Goal: Task Accomplishment & Management: Manage account settings

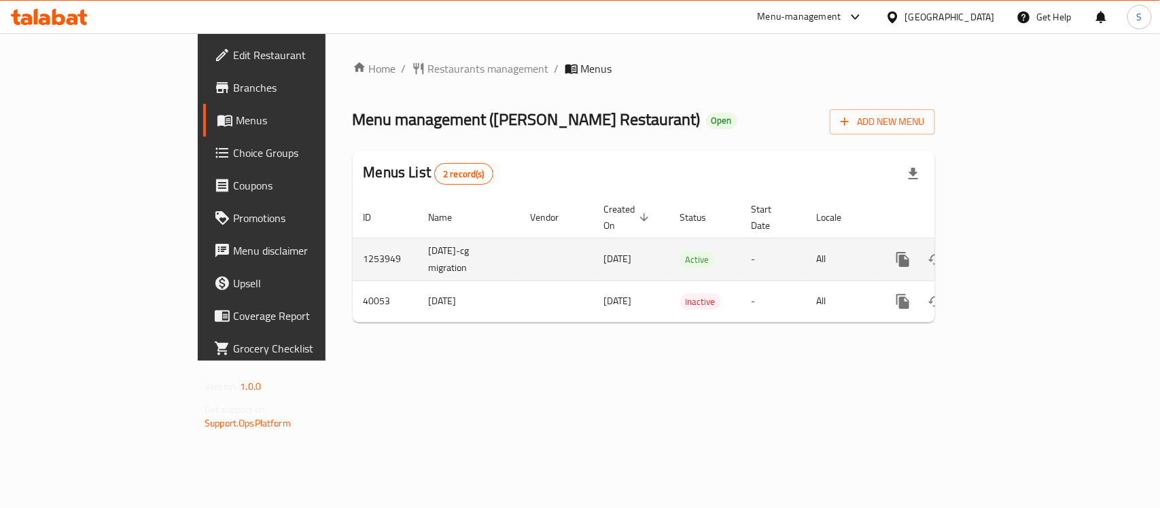
click at [1009, 251] on icon "enhanced table" at bounding box center [1001, 259] width 16 height 16
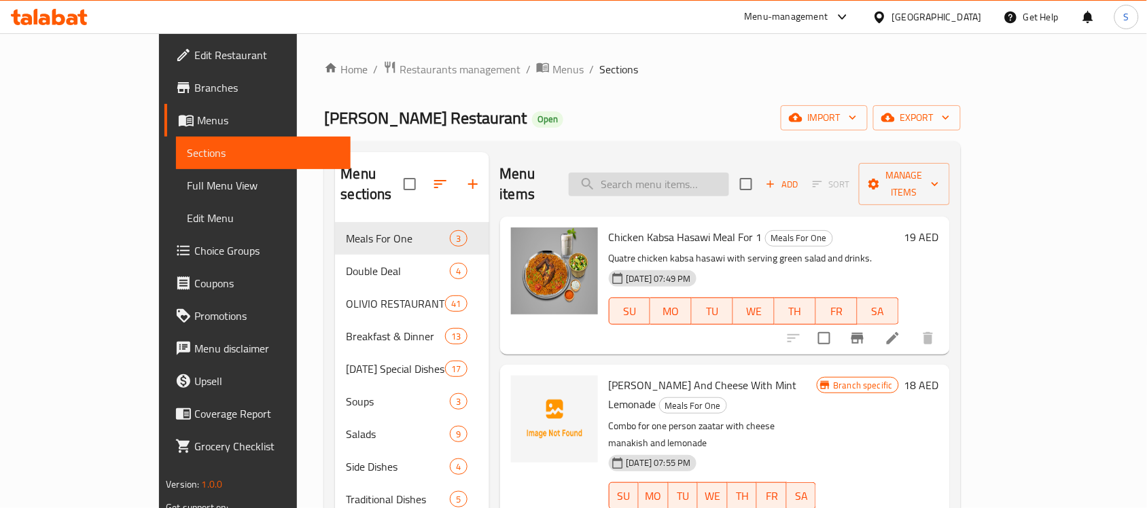
click at [667, 177] on input "search" at bounding box center [649, 185] width 160 height 24
paste input "Chicken Biryani"
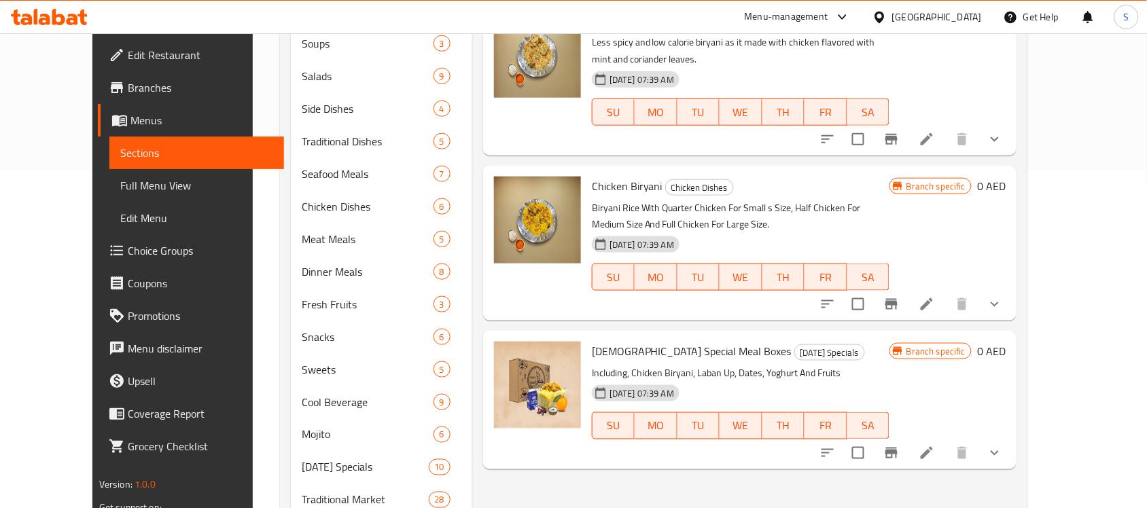
scroll to position [340, 0]
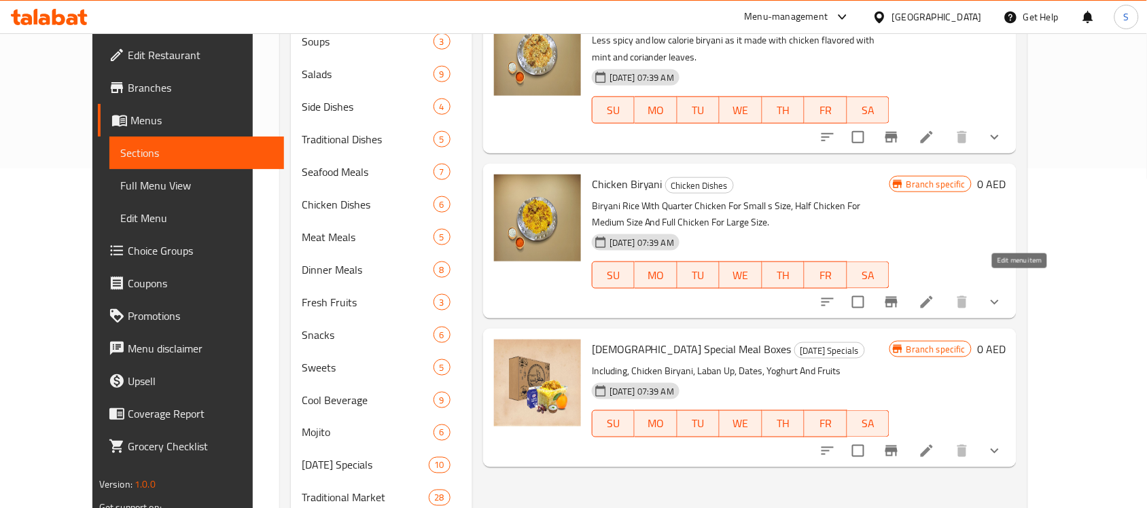
type input "Chicken Biryani"
click at [935, 294] on icon at bounding box center [927, 302] width 16 height 16
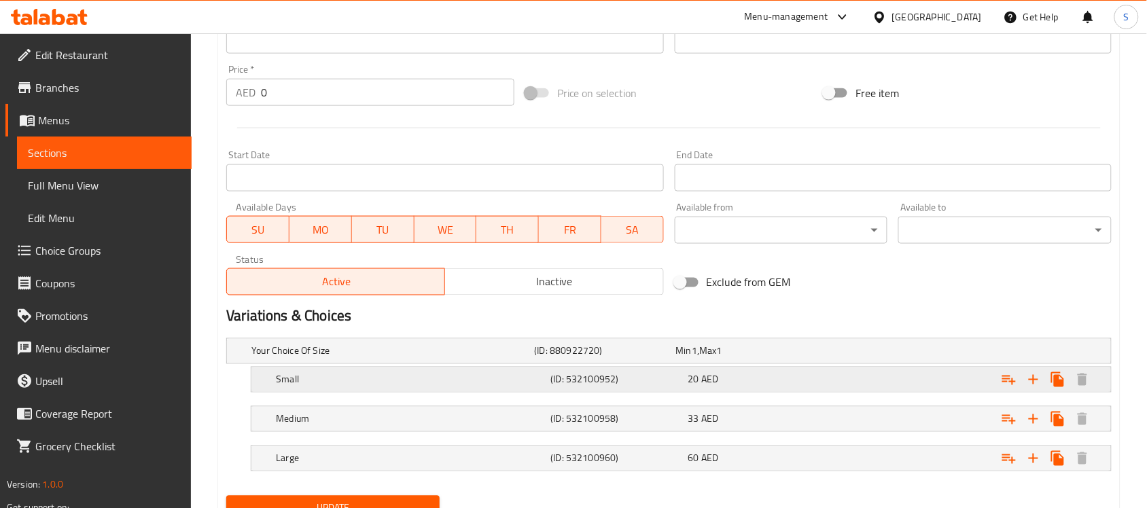
scroll to position [542, 0]
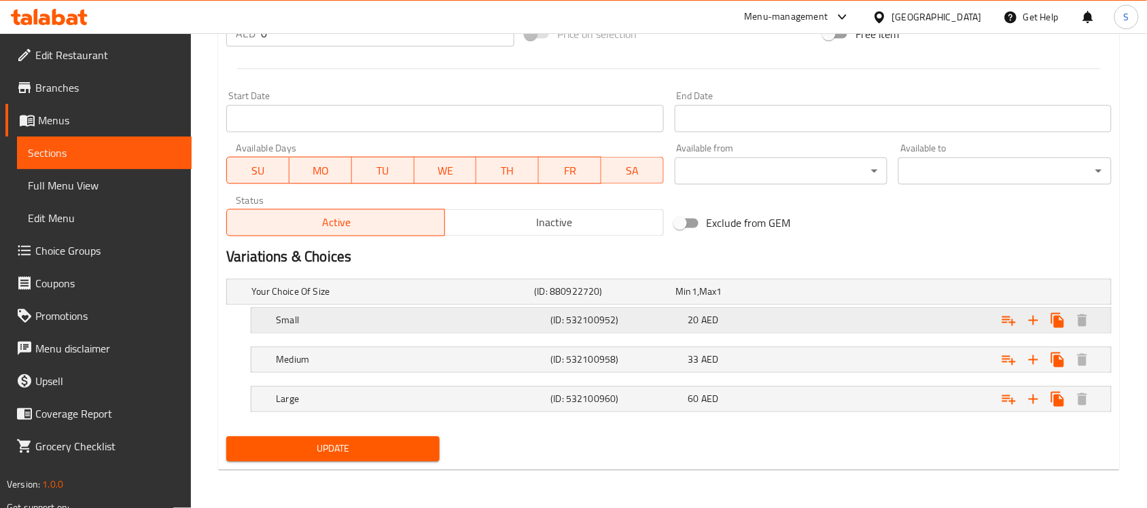
click at [633, 319] on h5 "(ID: 532100952)" at bounding box center [617, 321] width 132 height 14
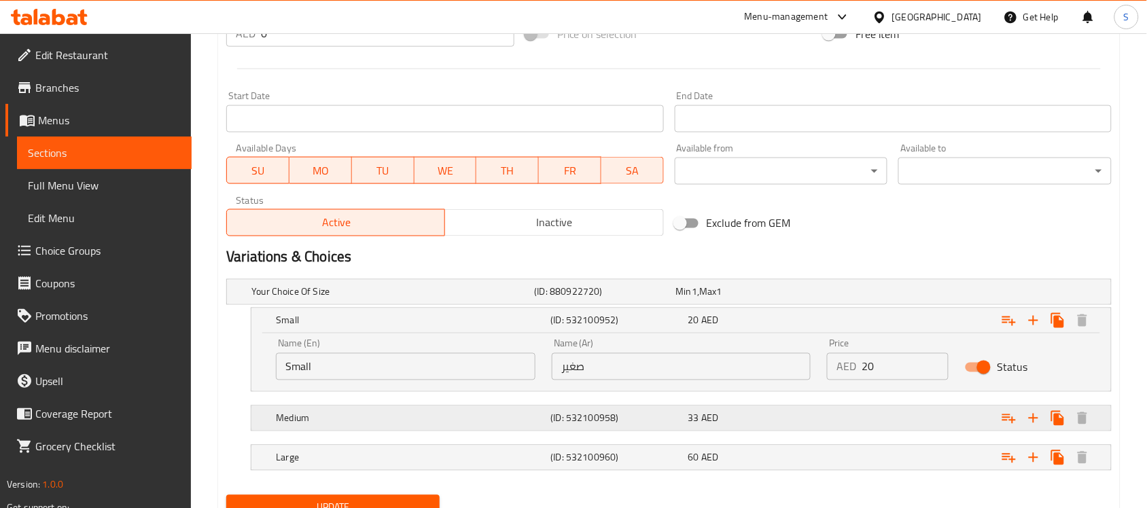
click at [633, 418] on h5 "(ID: 532100958)" at bounding box center [617, 419] width 132 height 14
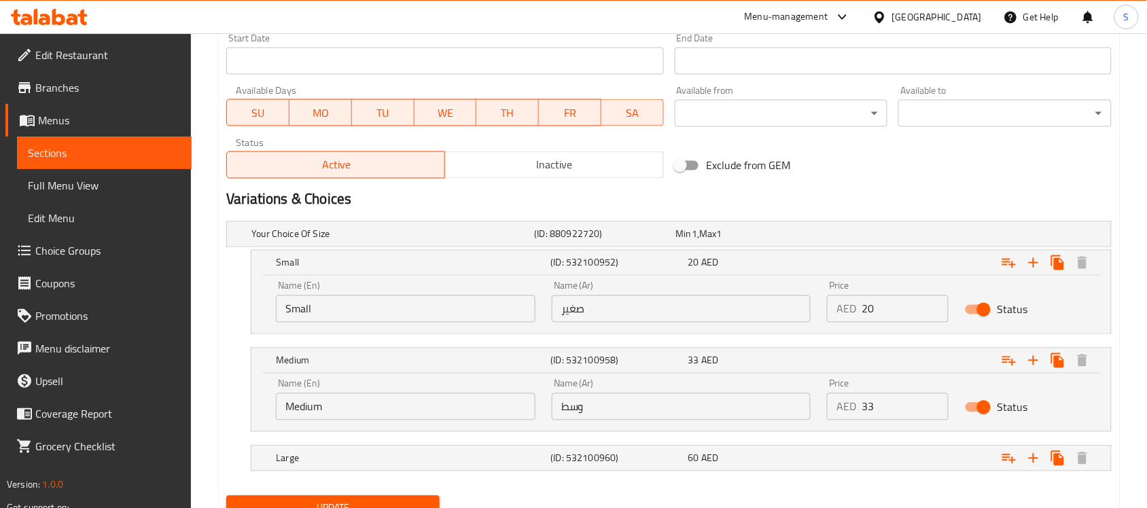
scroll to position [659, 0]
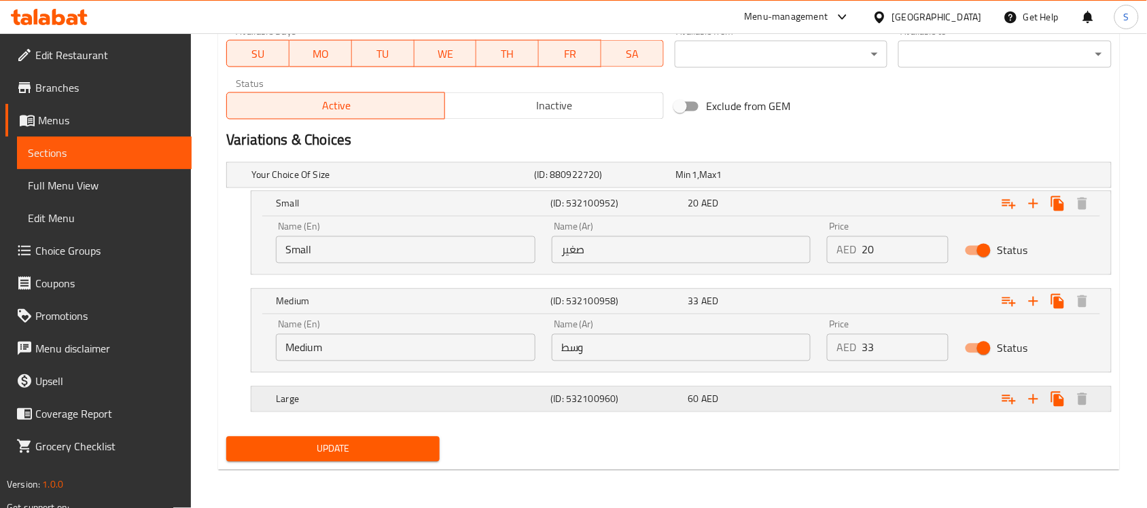
click at [657, 403] on h5 "(ID: 532100960)" at bounding box center [617, 400] width 132 height 14
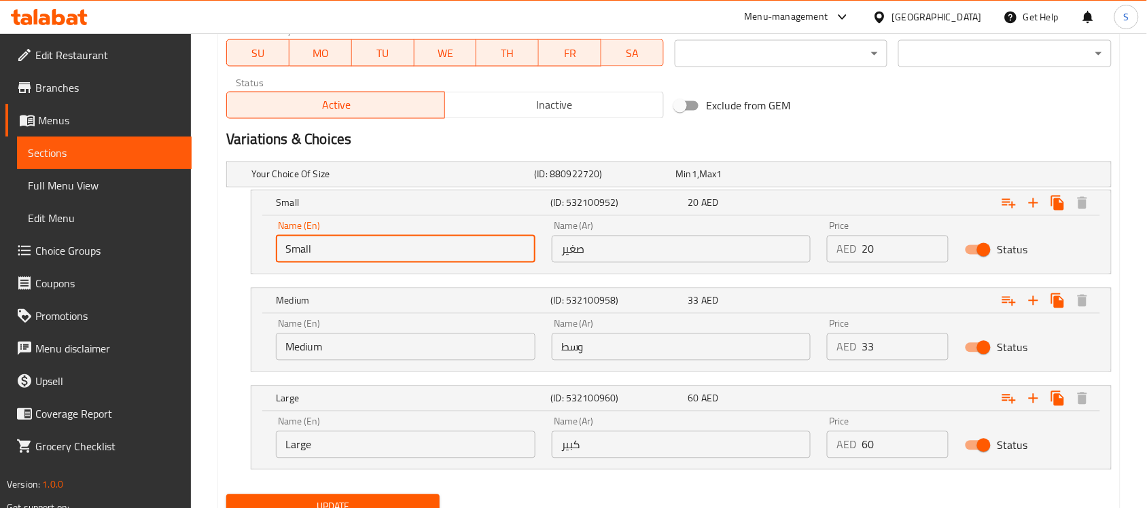
drag, startPoint x: 316, startPoint y: 243, endPoint x: 162, endPoint y: 228, distance: 155.0
paste input "Quarter Chicken"
type input "Quarter Chicken"
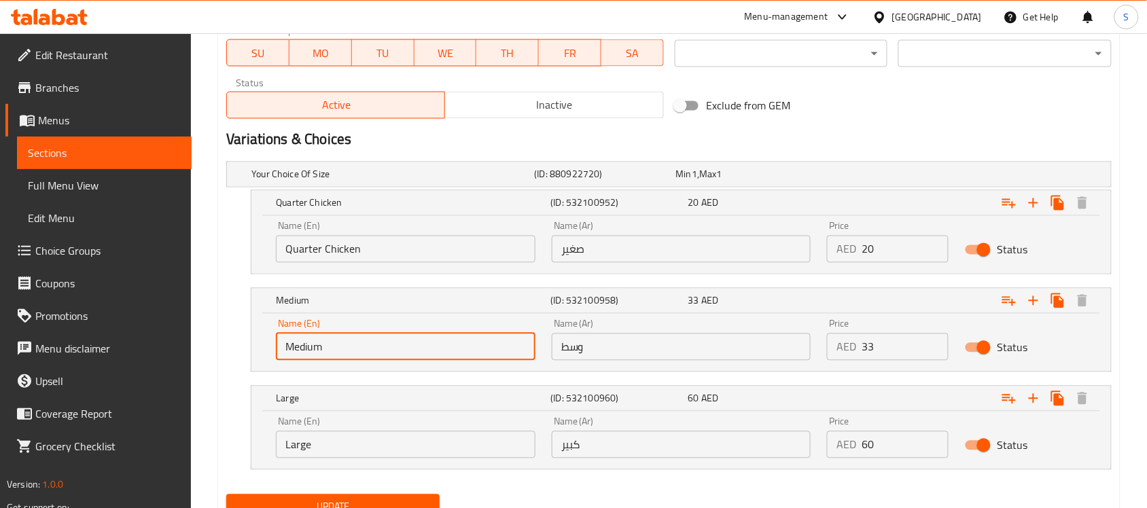
drag, startPoint x: 345, startPoint y: 338, endPoint x: 248, endPoint y: 336, distance: 96.5
click at [248, 336] on div "Medium (ID: 532100958) 33 AED Name (En) Medium Name (En) Name (Ar) وسط Name (Ar…" at bounding box center [668, 330] width 885 height 84
paste input "Half Chicken"
type input "Half Chicken"
drag, startPoint x: 334, startPoint y: 446, endPoint x: 213, endPoint y: 422, distance: 123.9
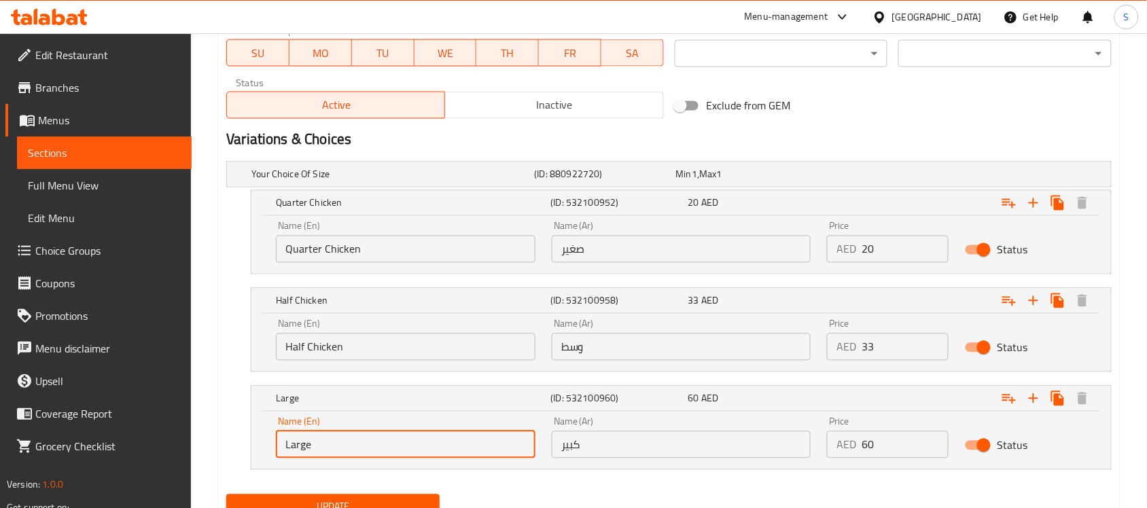
paste input "Full [DEMOGRAPHIC_DATA]"
type input "Full Chicke"
click at [409, 248] on input "Quarter Chicken" at bounding box center [406, 249] width 260 height 27
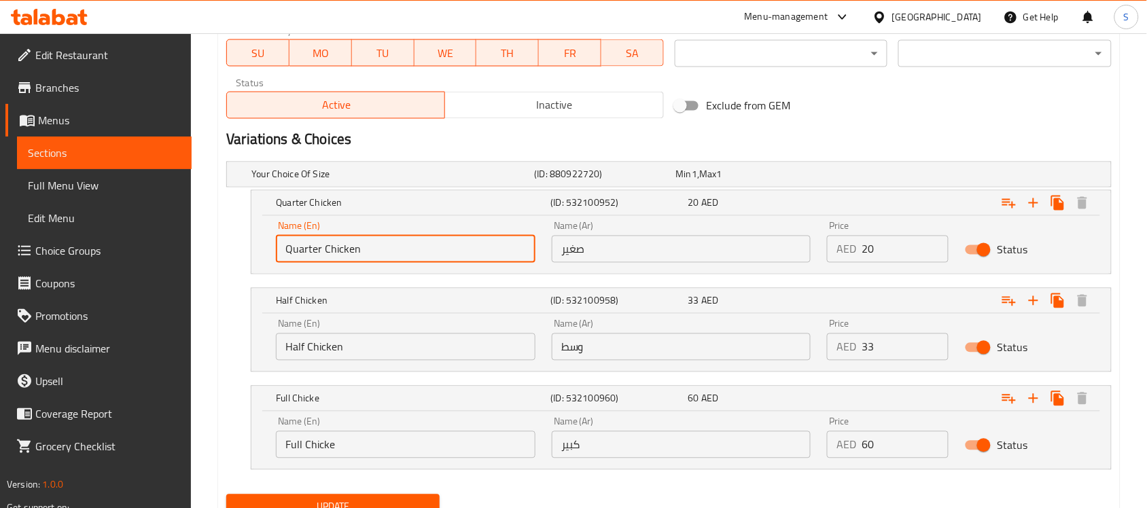
click at [409, 248] on input "Quarter Chicken" at bounding box center [406, 249] width 260 height 27
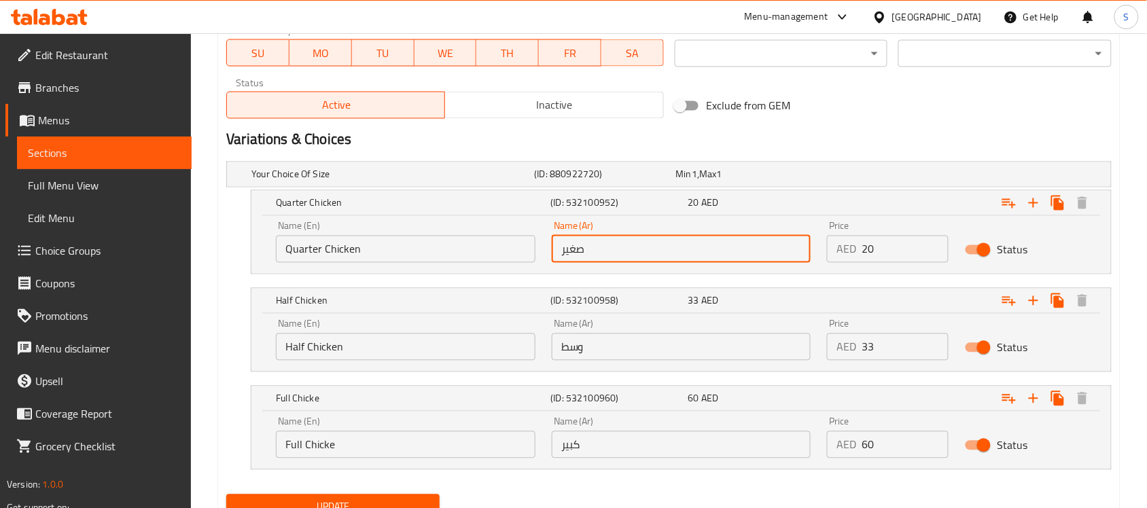
drag, startPoint x: 584, startPoint y: 241, endPoint x: 512, endPoint y: 242, distance: 72.7
click at [512, 239] on div "Name (En) Quarter Chicken Name (En) Name (Ar) صغير Name (Ar) Price AED 20 Price…" at bounding box center [681, 242] width 827 height 58
paste input "بع دجاجة"
type input "ربع دجاجة"
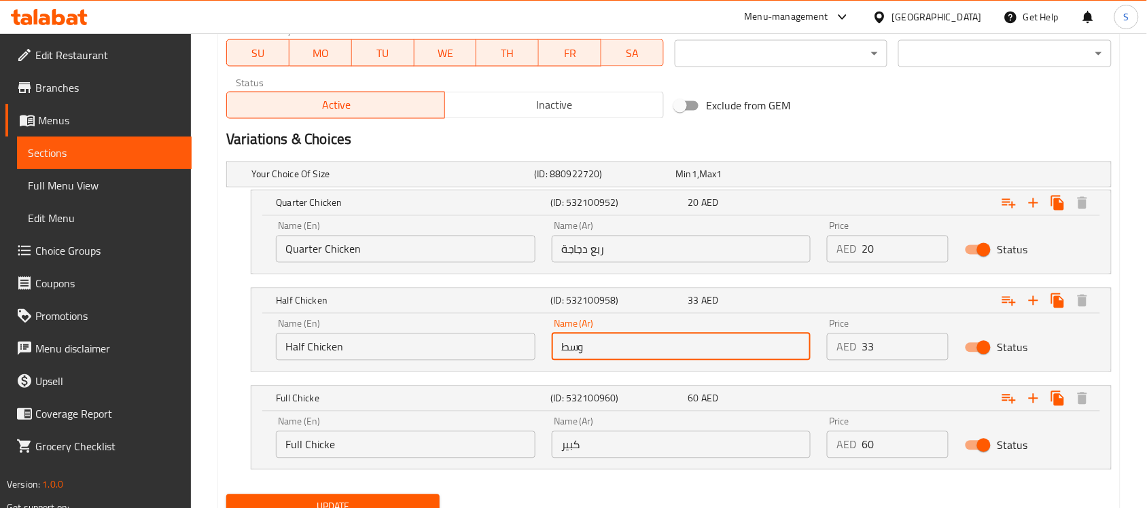
click at [600, 338] on input "وسط" at bounding box center [682, 347] width 260 height 27
click at [576, 243] on input "ربع دجاجة" at bounding box center [682, 249] width 260 height 27
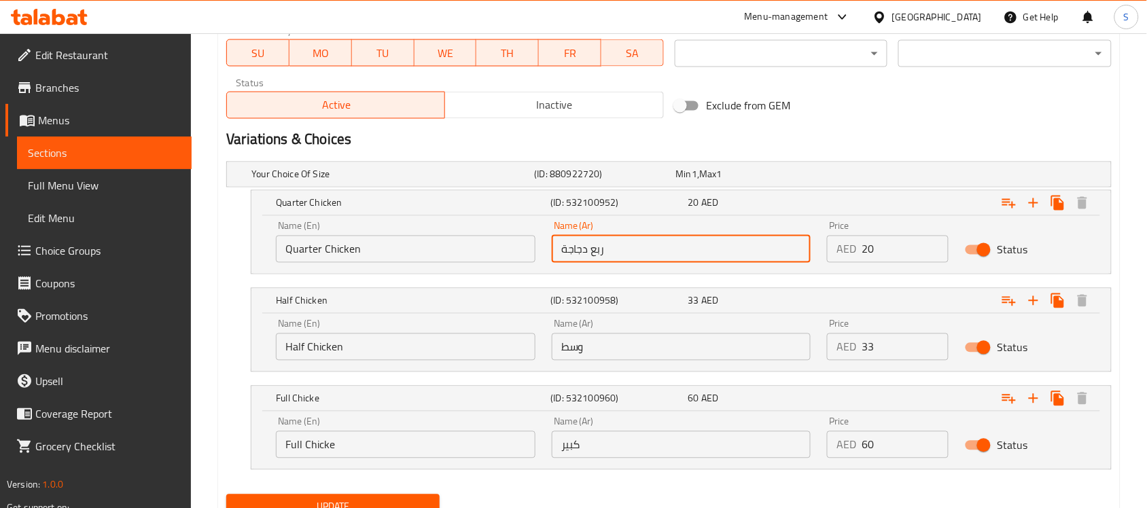
click at [576, 243] on input "ربع دجاجة" at bounding box center [682, 249] width 260 height 27
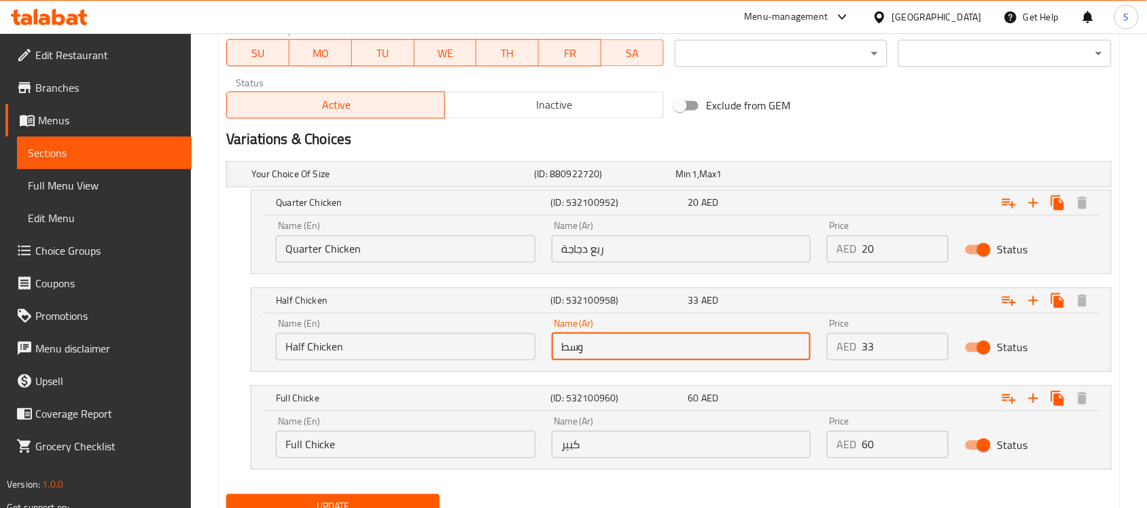
click at [598, 351] on input "وسط" at bounding box center [682, 347] width 260 height 27
paste input "دجاجة"
type input "نص دجاجة"
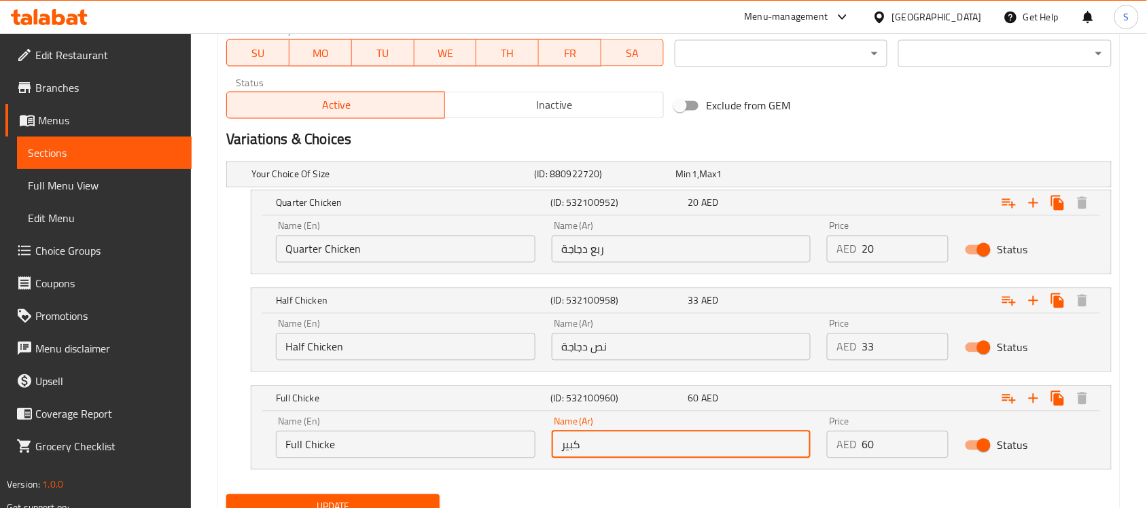
click at [595, 452] on input "كبير" at bounding box center [682, 444] width 260 height 27
paste input "دجاجة"
click at [565, 451] on input "دجاجة" at bounding box center [682, 444] width 260 height 27
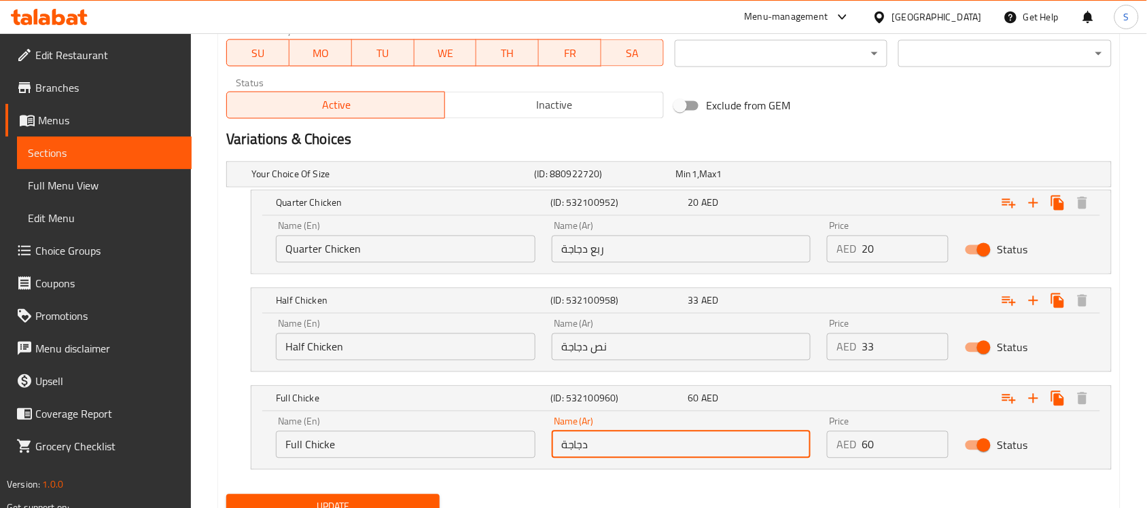
click at [559, 447] on input "دجاجة" at bounding box center [682, 444] width 260 height 27
drag, startPoint x: 769, startPoint y: 447, endPoint x: 853, endPoint y: 454, distance: 83.9
click at [853, 454] on div "Name (En) Full Chicke Name (En) Name (Ar) كاملة دجاجة Name (Ar) Price AED 60 Pr…" at bounding box center [681, 438] width 827 height 58
click at [745, 457] on input "دجاجة" at bounding box center [682, 444] width 260 height 27
paste input "كاملة"
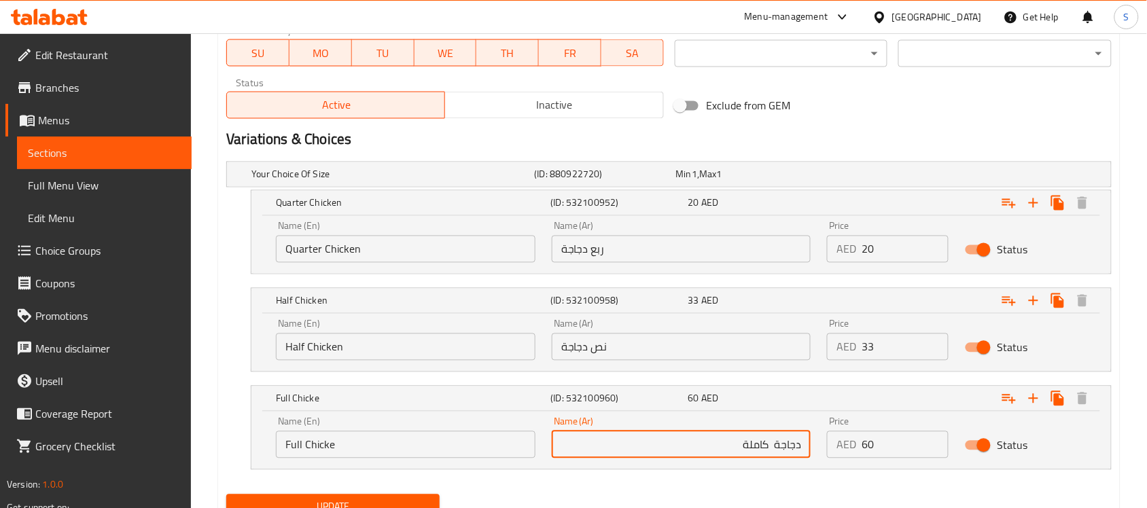
type input "دجاجة كاملة"
click at [632, 249] on input "ربع دجاجة" at bounding box center [682, 249] width 260 height 27
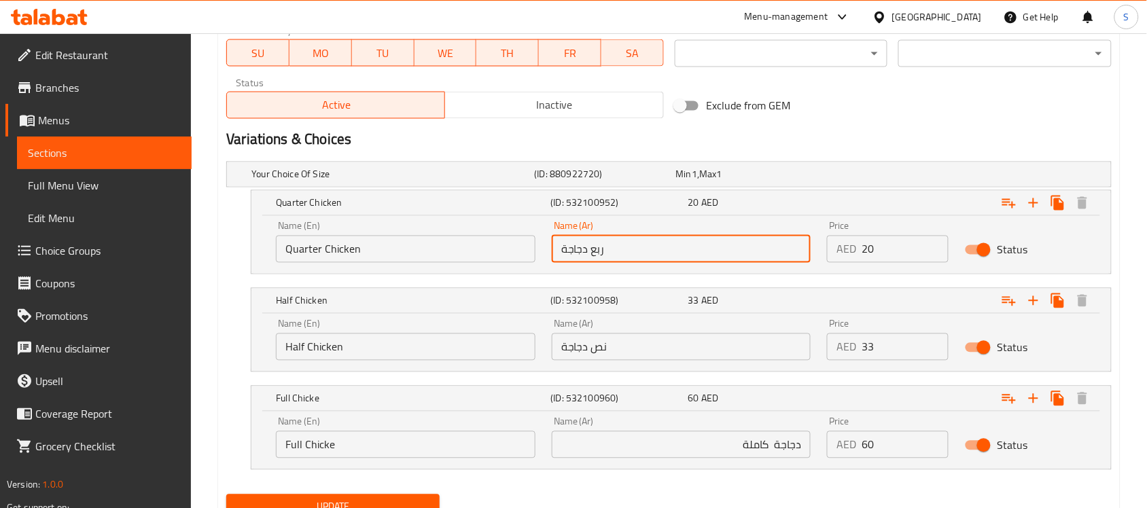
click at [610, 335] on input "نص دجاجة" at bounding box center [682, 347] width 260 height 27
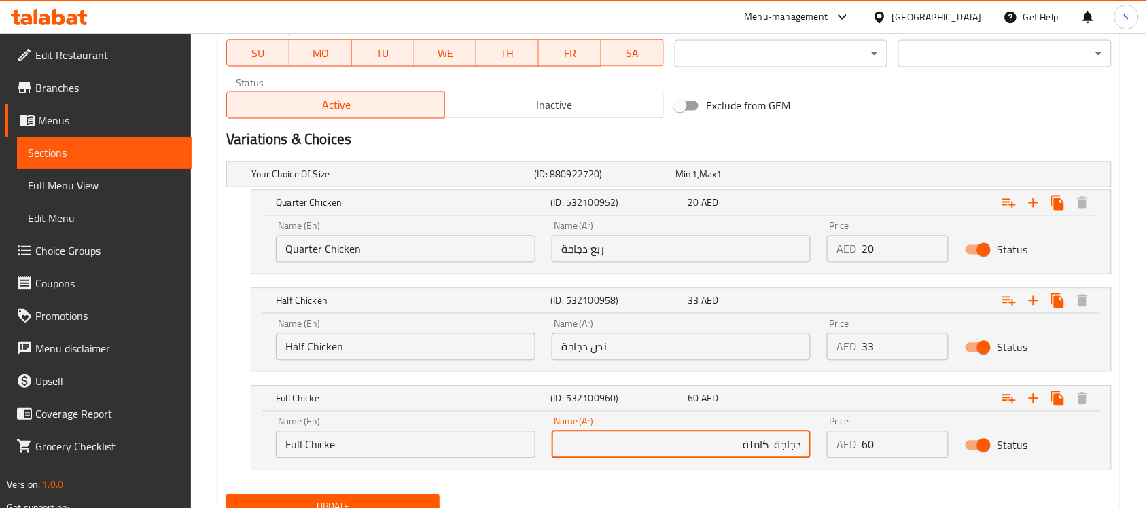
click at [709, 450] on input "دجاجة كاملة" at bounding box center [682, 444] width 260 height 27
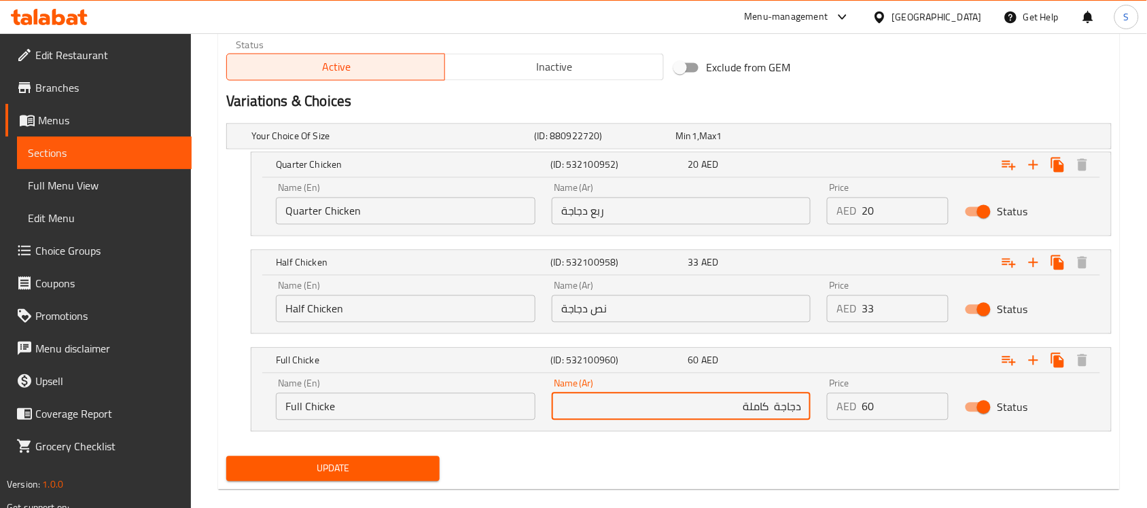
scroll to position [718, 0]
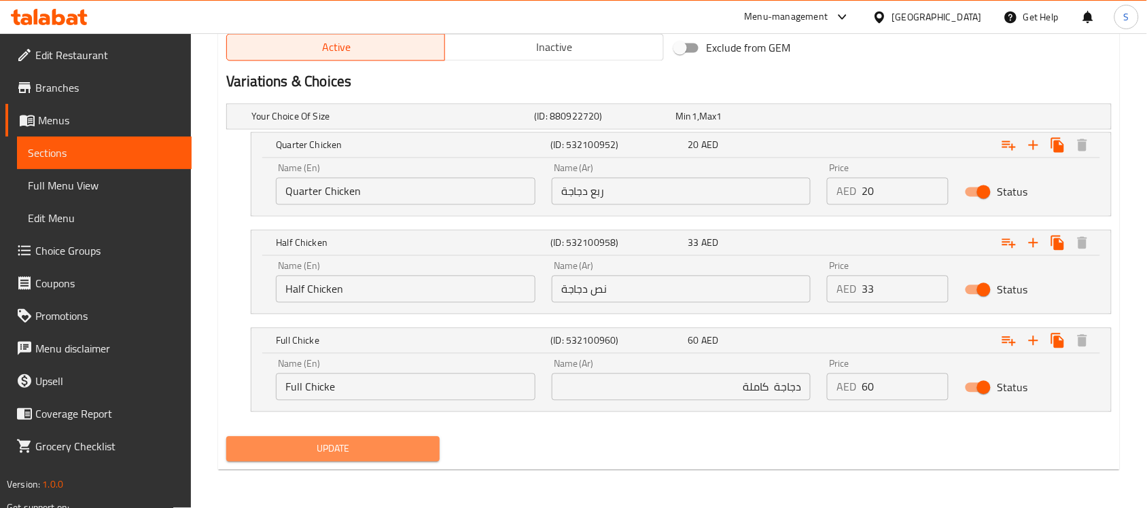
click at [360, 449] on span "Update" at bounding box center [333, 449] width 192 height 17
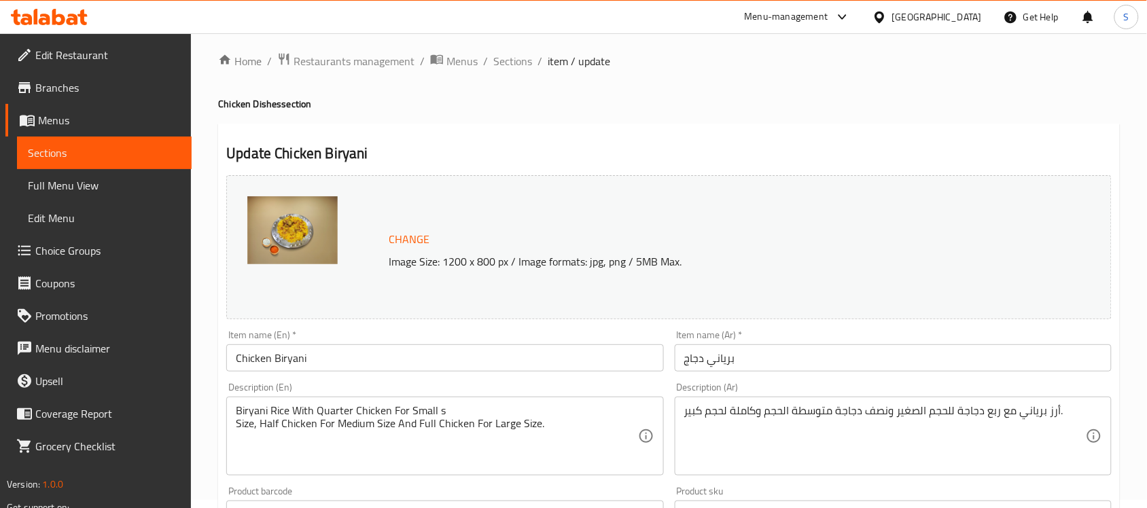
scroll to position [0, 0]
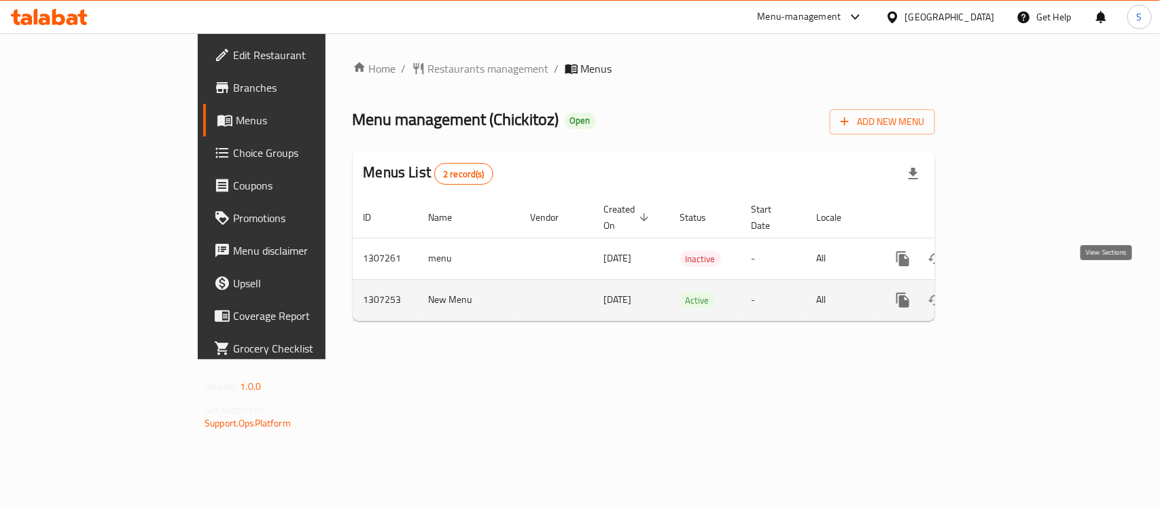
click at [1017, 298] on link "enhanced table" at bounding box center [1001, 300] width 33 height 33
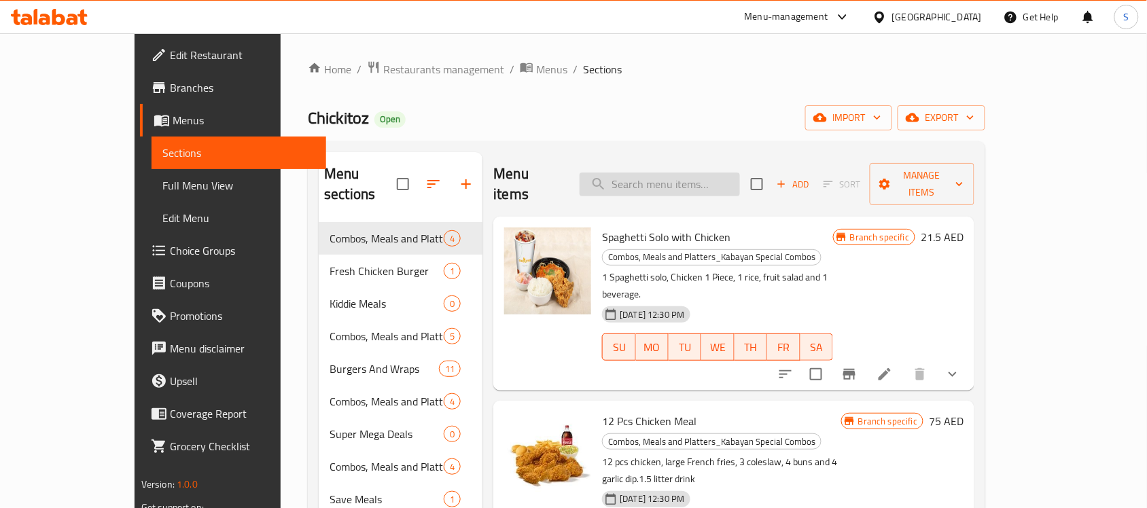
click at [740, 183] on input "search" at bounding box center [660, 185] width 160 height 24
paste input "776296"
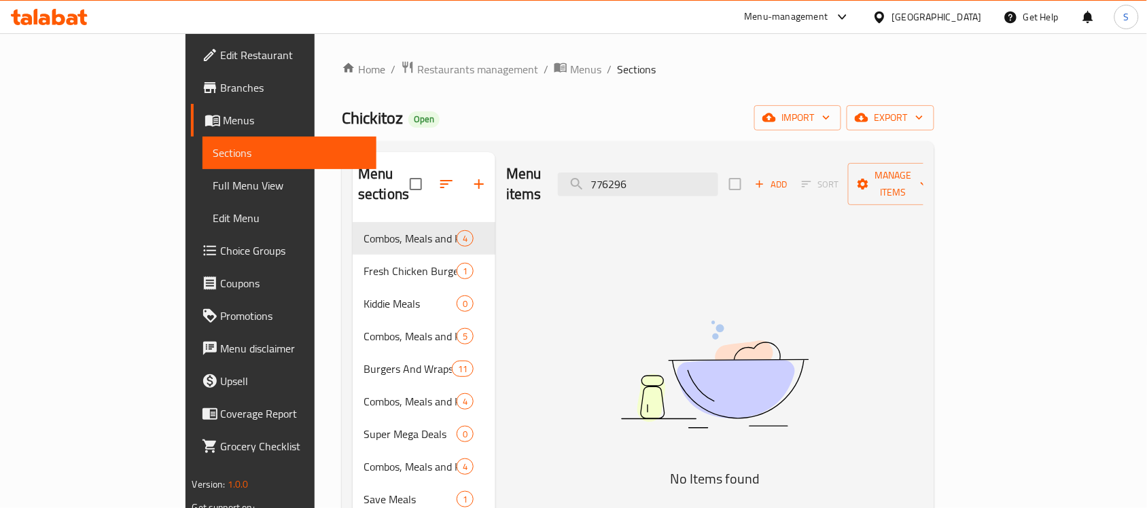
type input "776296"
click at [221, 246] on span "Choice Groups" at bounding box center [293, 251] width 145 height 16
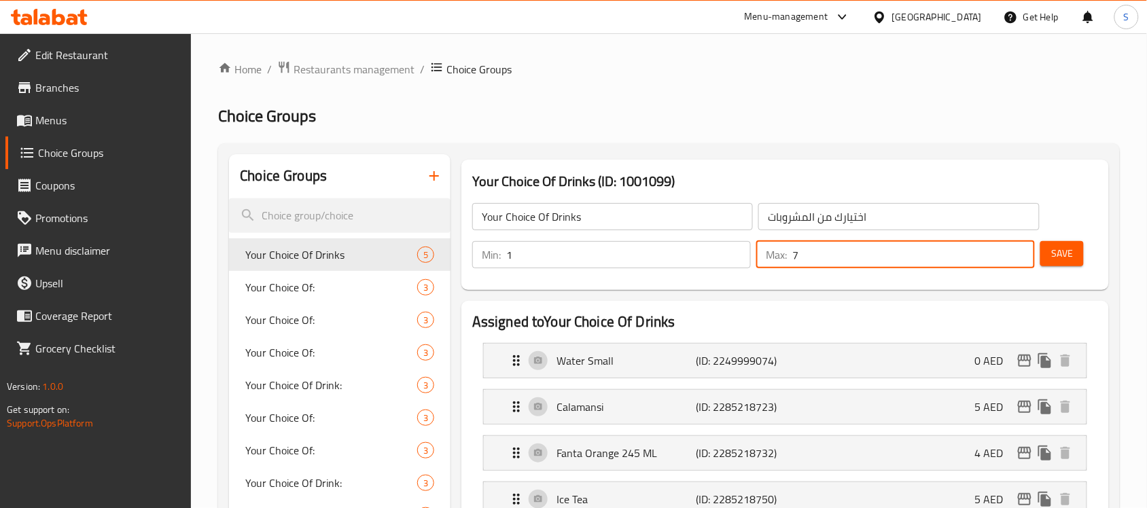
click at [898, 263] on input "7" at bounding box center [913, 254] width 243 height 27
click at [900, 256] on input "7" at bounding box center [913, 254] width 243 height 27
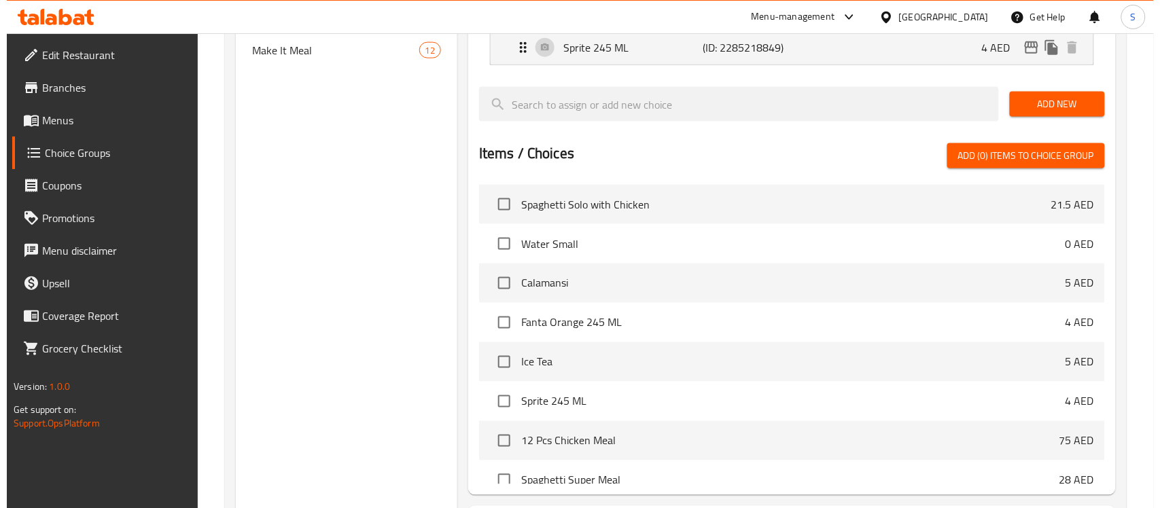
scroll to position [625, 0]
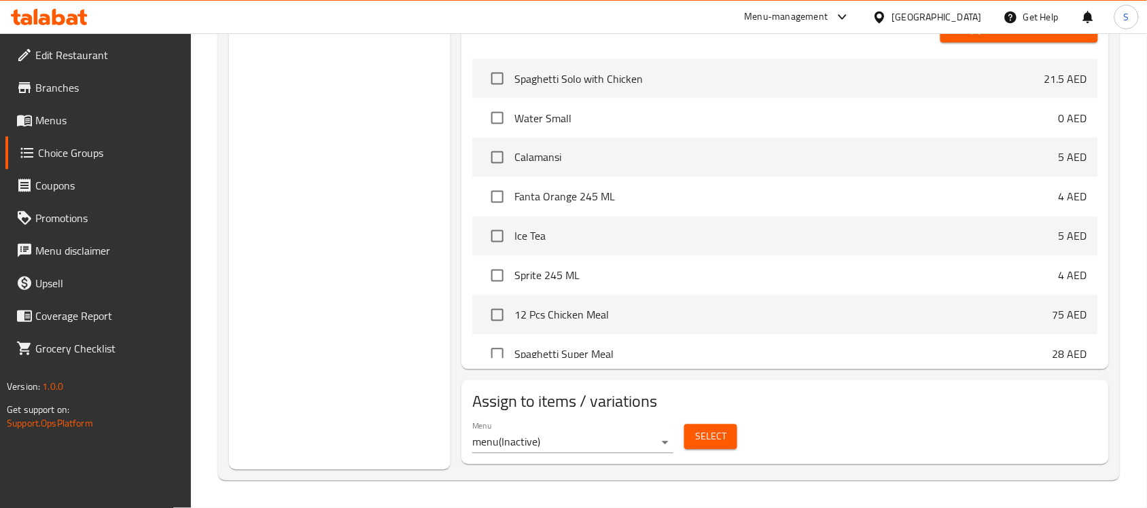
type input "1"
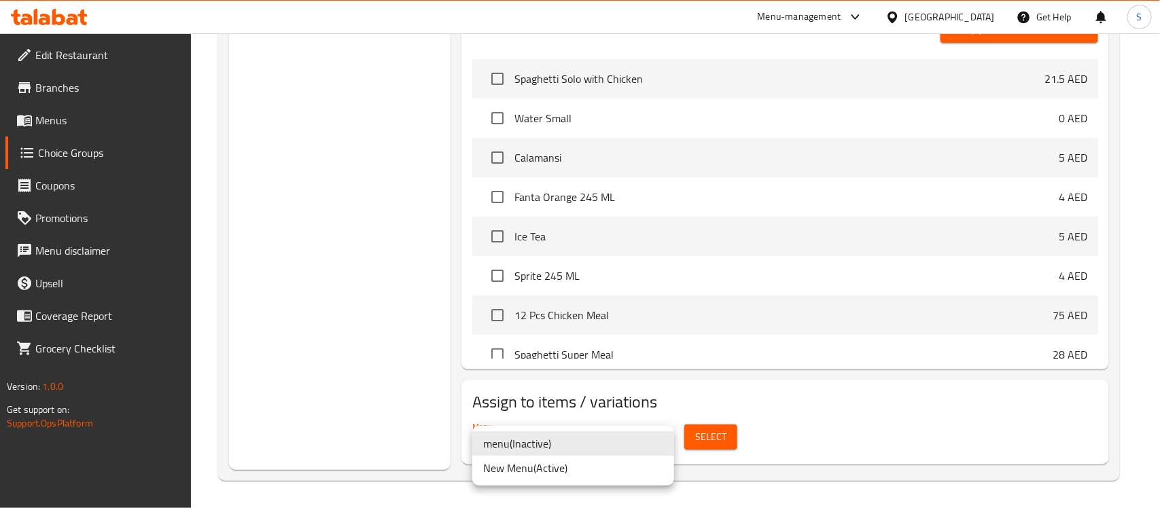
click at [575, 460] on li "New Menu ( Active )" at bounding box center [573, 468] width 202 height 24
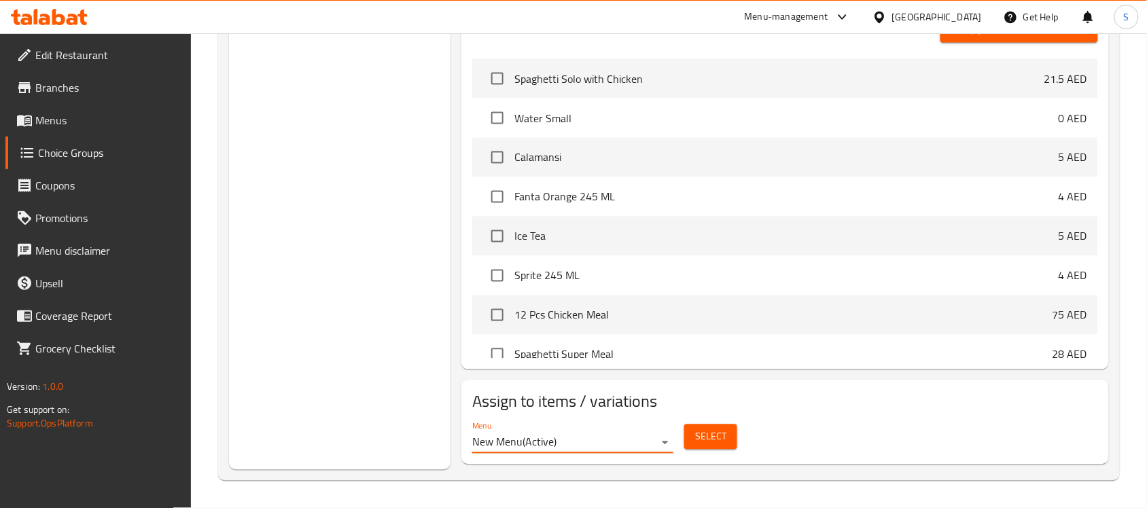
click at [703, 431] on span "Select" at bounding box center [710, 437] width 31 height 17
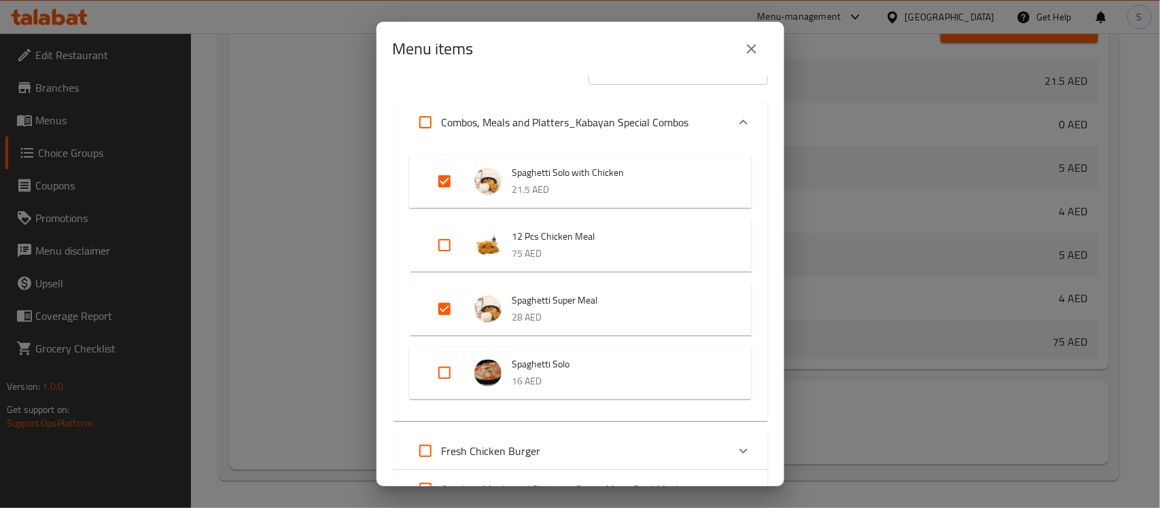
scroll to position [0, 0]
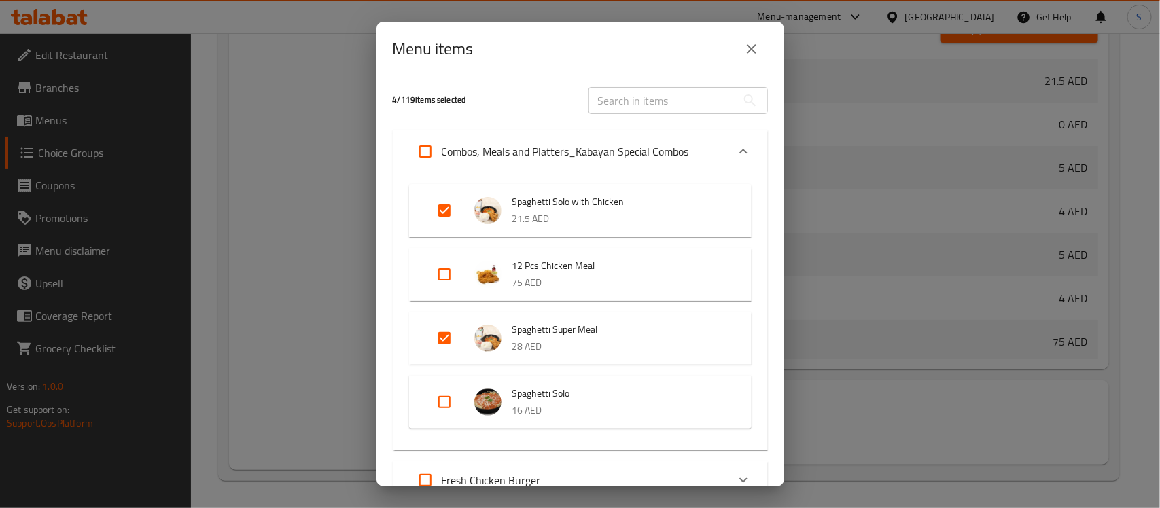
click at [902, 253] on div "Menu items 4 / 119 items selected ​ Combos, Meals and Platters_Kabayan Special …" at bounding box center [580, 254] width 1160 height 508
